Goal: Task Accomplishment & Management: Use online tool/utility

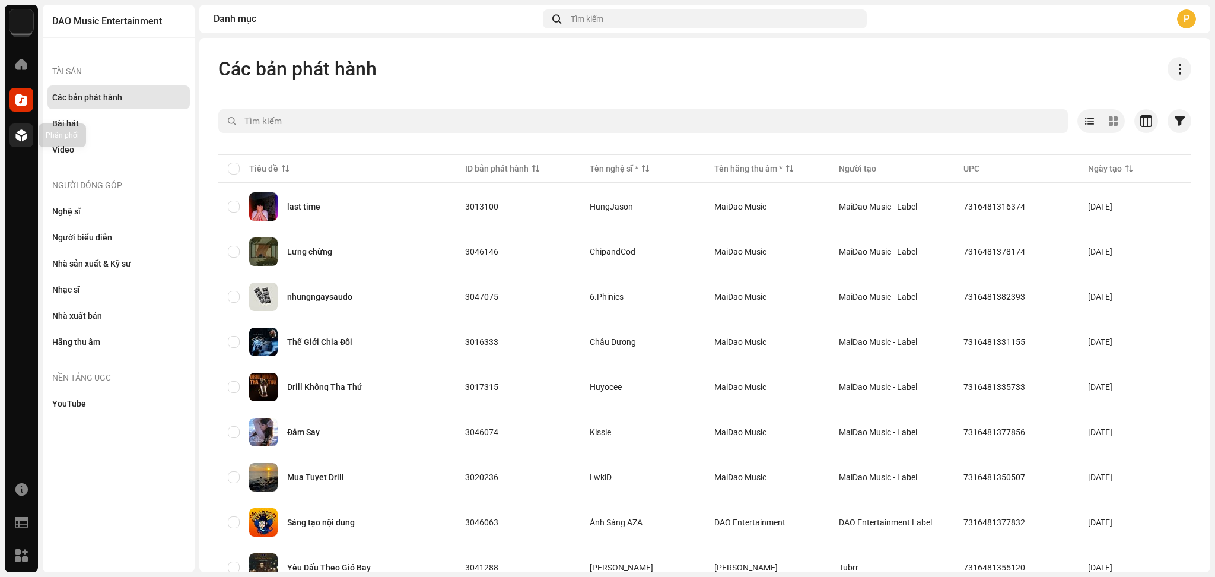
click at [28, 132] on div at bounding box center [21, 135] width 24 height 24
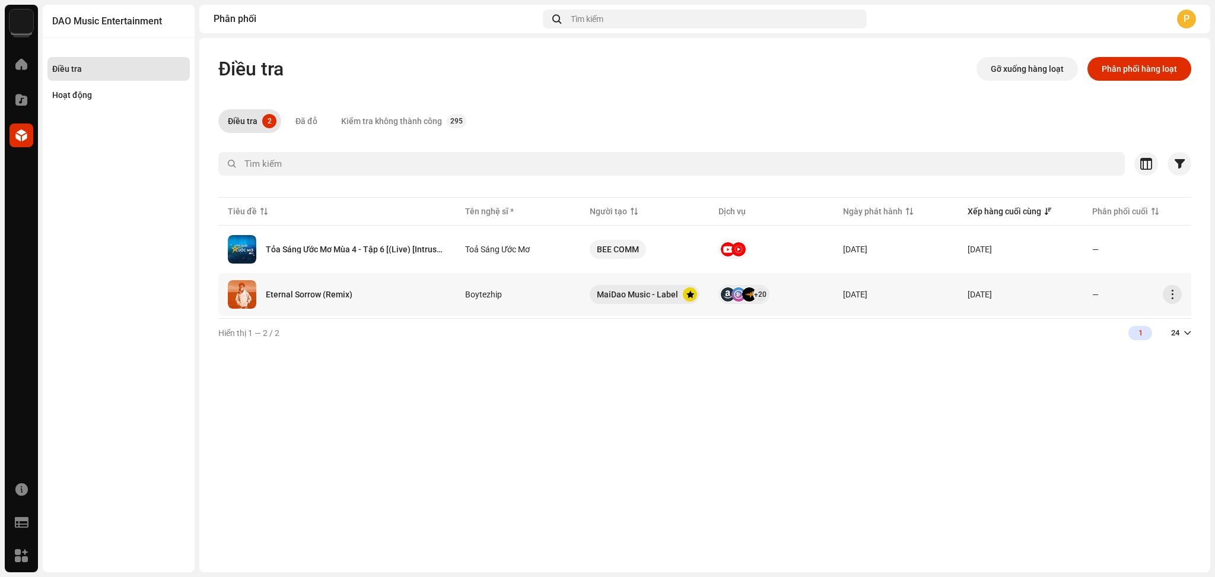
click at [539, 300] on td "Boytezhip" at bounding box center [518, 294] width 125 height 43
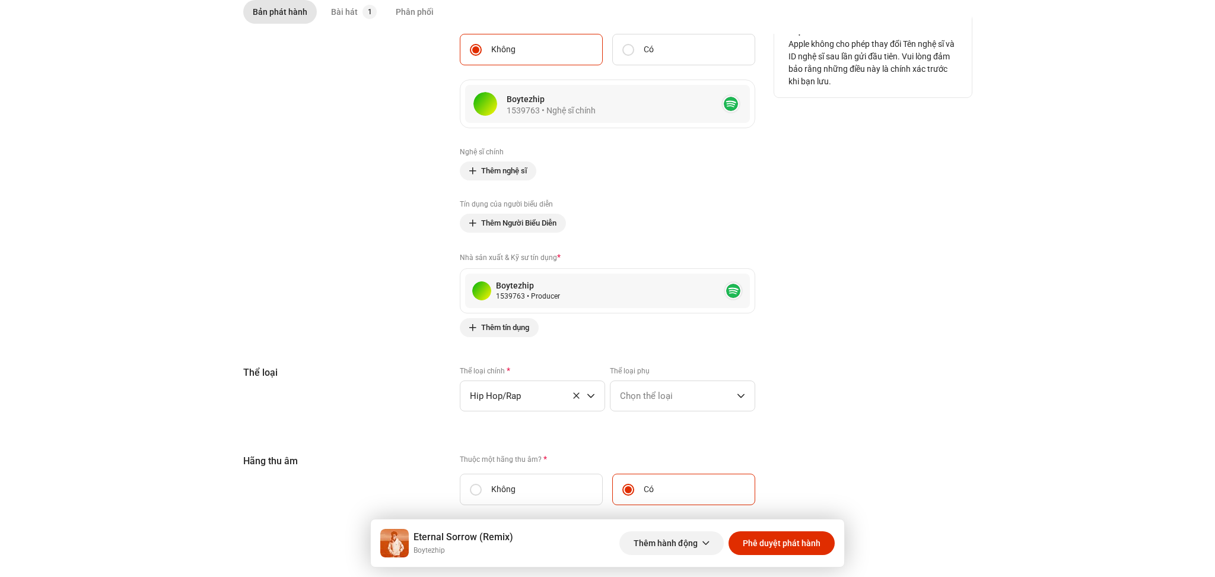
scroll to position [1017, 0]
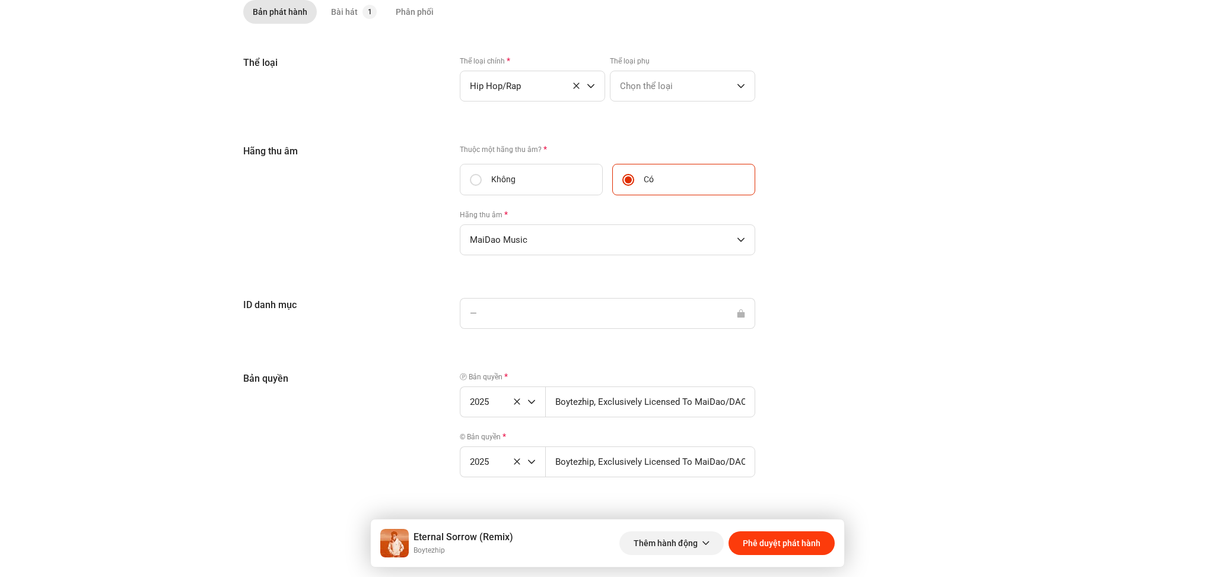
click at [792, 547] on span "Phê duyệt phát hành" at bounding box center [782, 543] width 78 height 24
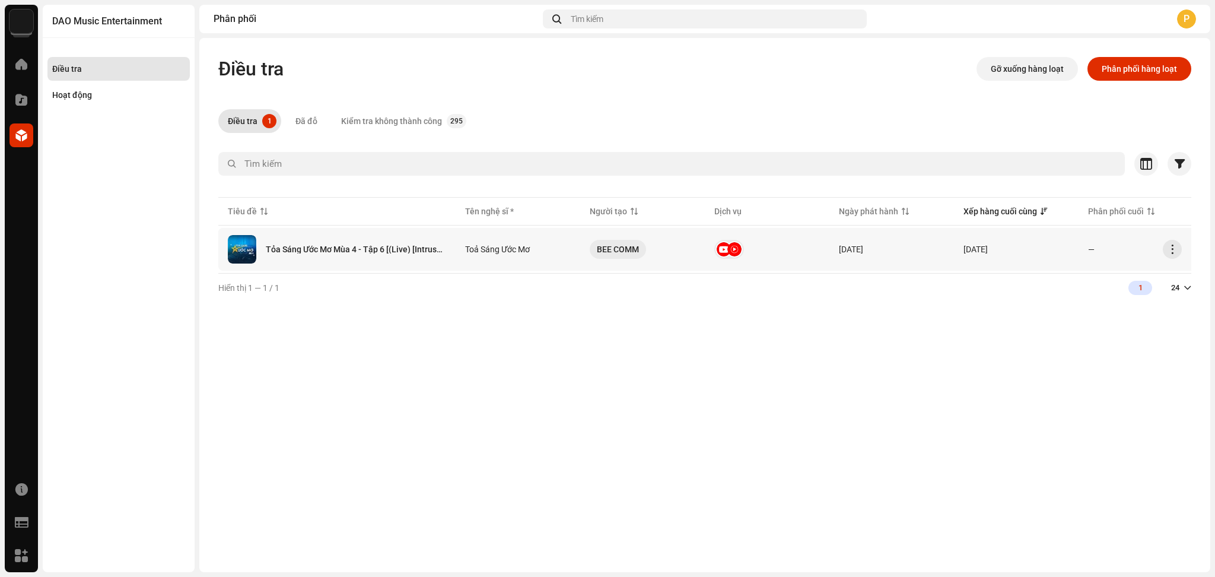
click at [368, 256] on div "Tỏa Sáng Ước Mơ Mùa 4 - Tập 6 [(Live) [Intrusmental]]" at bounding box center [337, 249] width 218 height 28
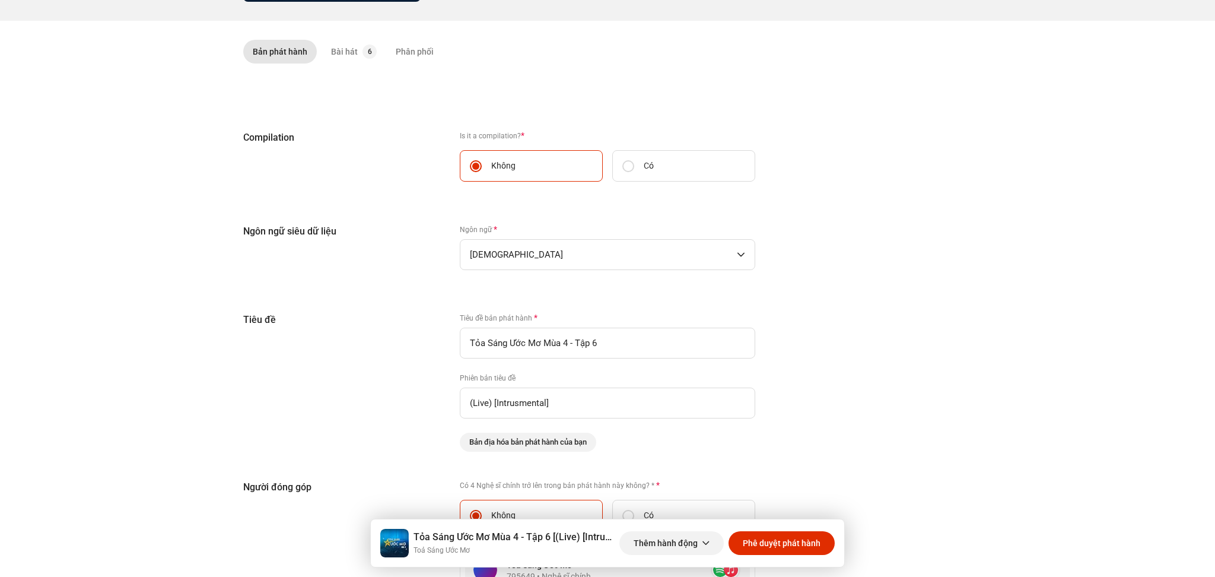
scroll to position [213, 0]
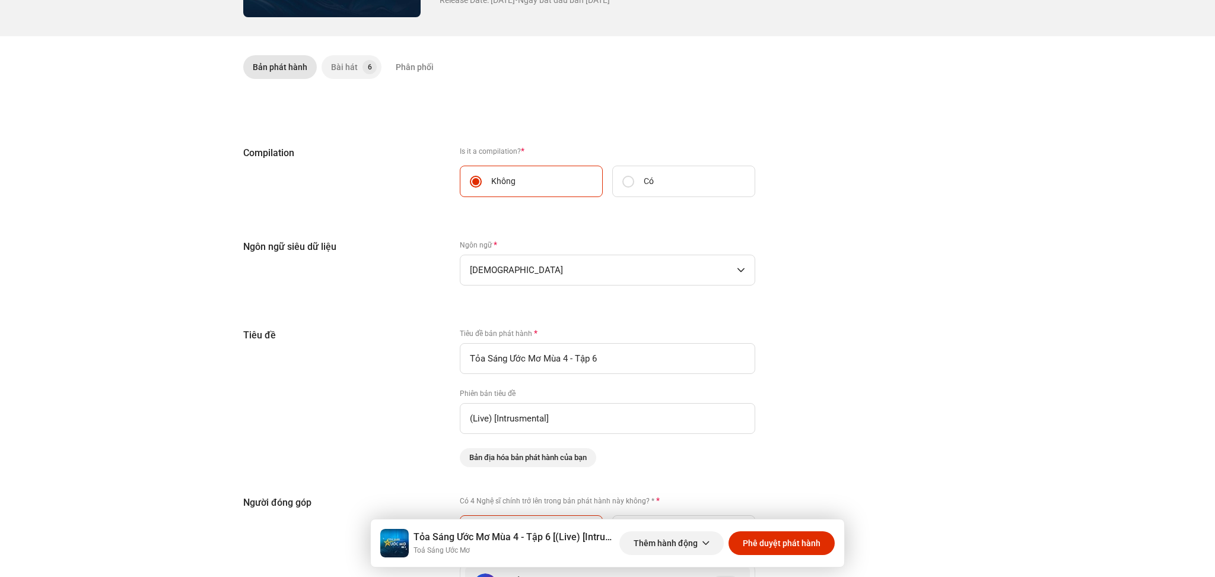
click at [341, 67] on div "Bài hát" at bounding box center [344, 67] width 27 height 24
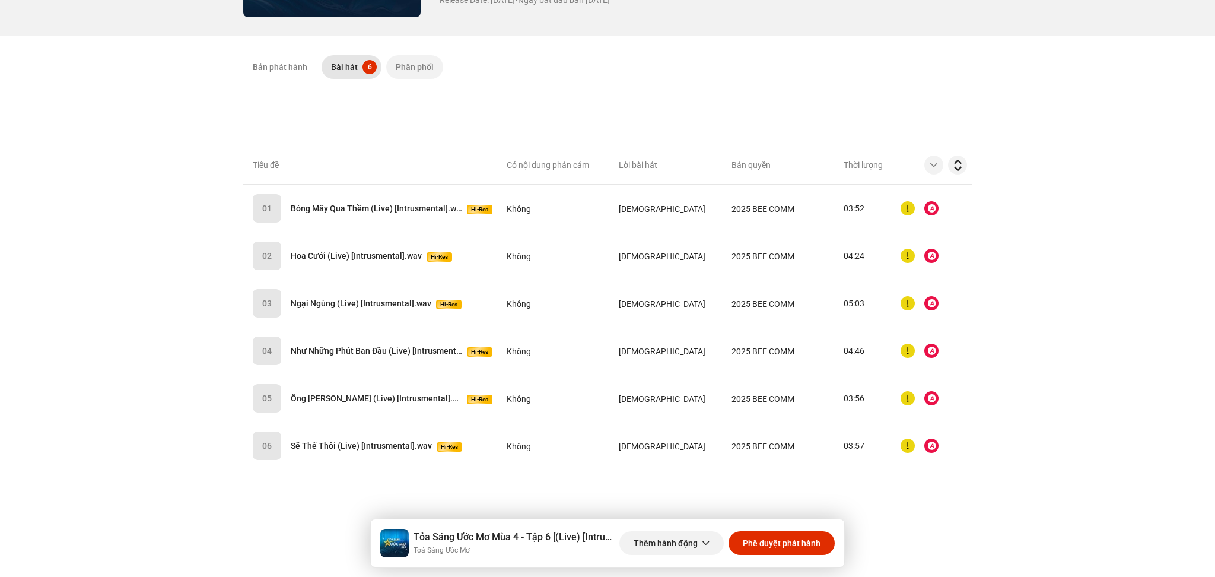
click at [415, 68] on div "Phân phối" at bounding box center [415, 67] width 38 height 24
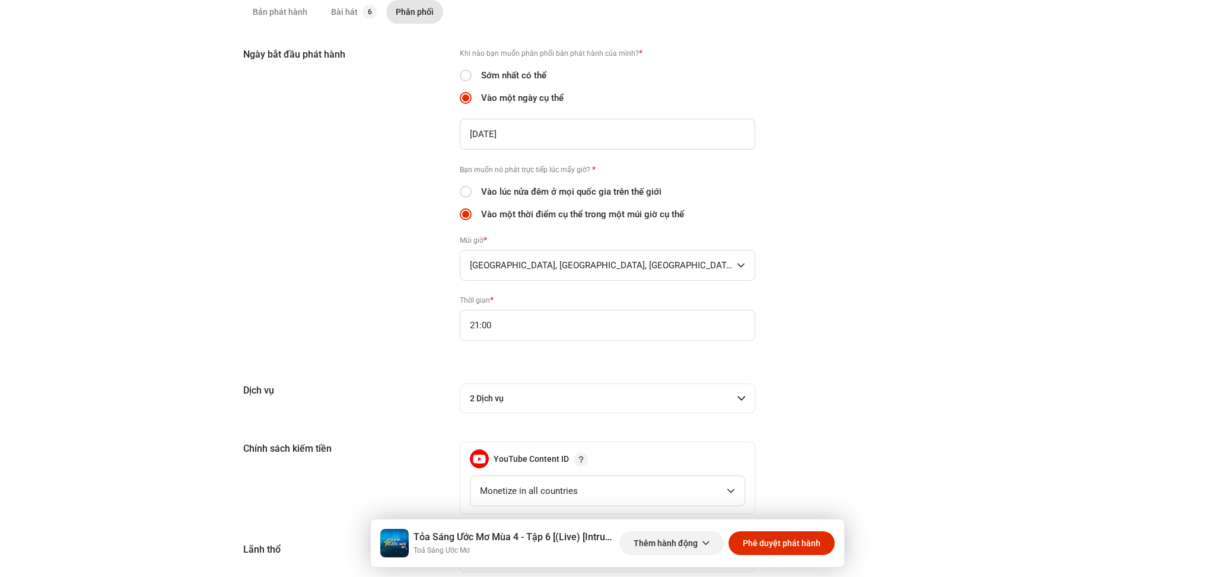
scroll to position [312, 0]
click at [785, 537] on span "Phê duyệt phát hành" at bounding box center [782, 543] width 78 height 24
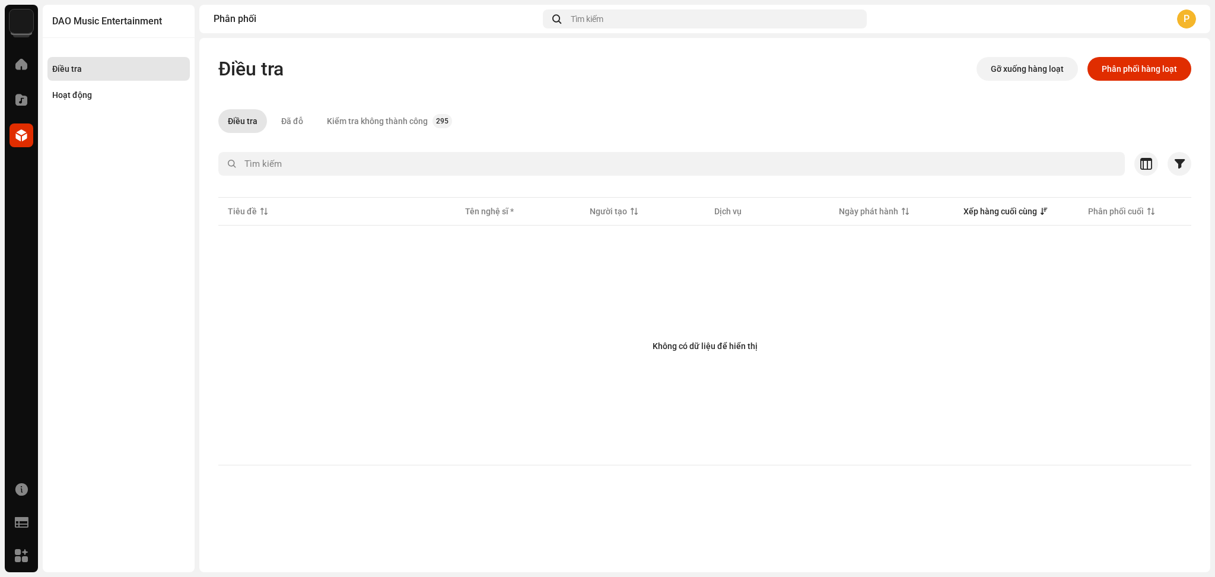
click at [12, 27] on img at bounding box center [21, 21] width 24 height 24
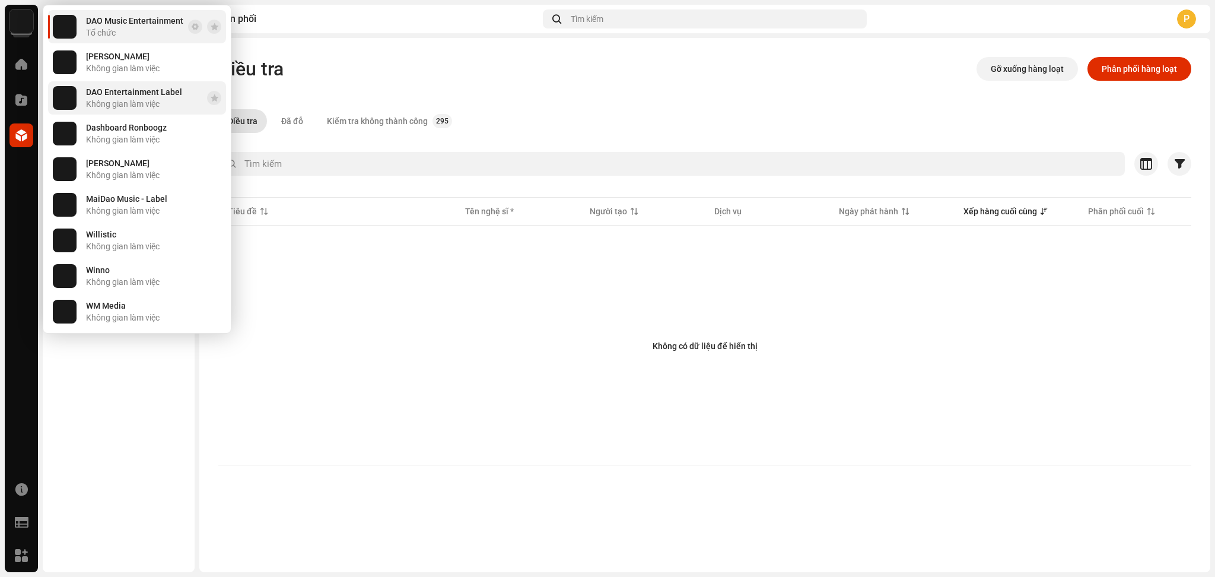
click at [141, 97] on div "DAO Entertainment Label Không gian làm việc" at bounding box center [134, 97] width 96 height 21
